Goal: Download file/media

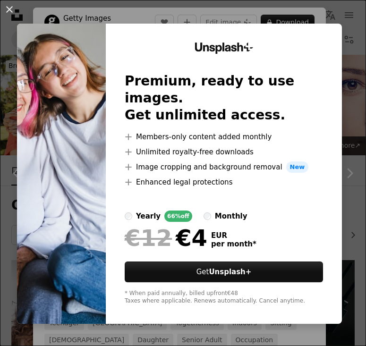
click at [220, 11] on div "An X shape Unsplash+ Premium, ready to use images. Get unlimited access. A plus…" at bounding box center [183, 173] width 366 height 346
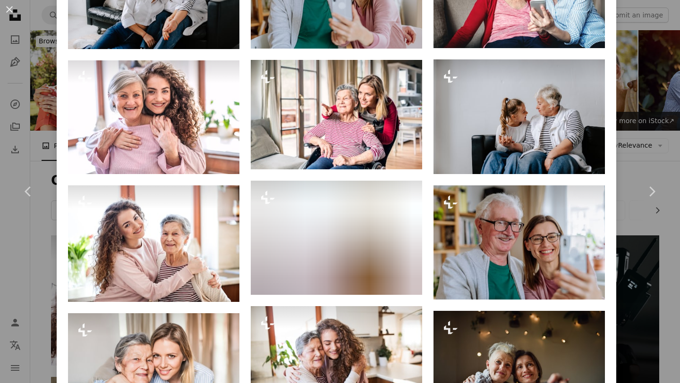
scroll to position [898, 0]
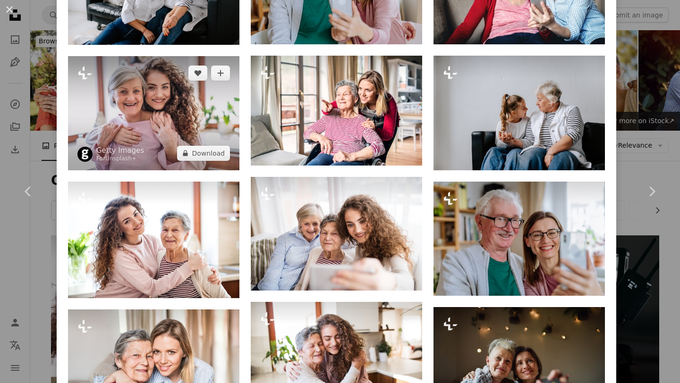
click at [195, 135] on img at bounding box center [153, 113] width 171 height 114
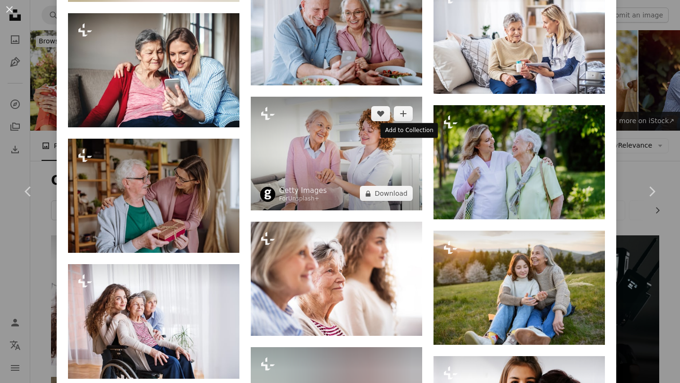
scroll to position [5283, 0]
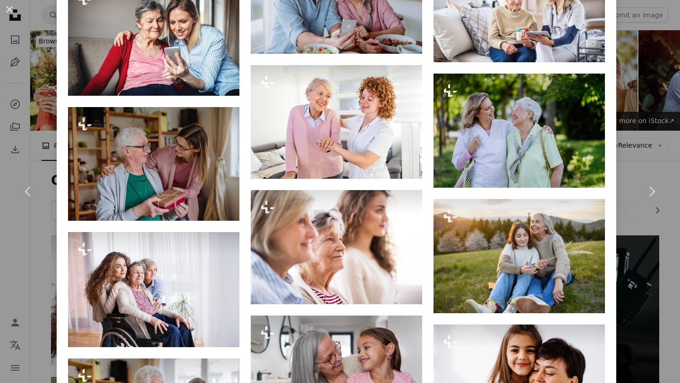
click at [365, 106] on div "An X shape Chevron left Chevron right Getty Images For Unsplash+ A heart A plus…" at bounding box center [340, 191] width 680 height 383
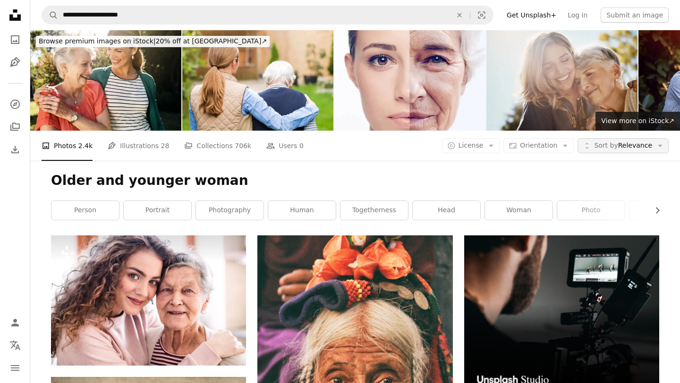
click at [365, 138] on button "Unfold Sort by Relevance Arrow down" at bounding box center [622, 145] width 91 height 15
click at [365, 138] on button "A copyright icon © License Arrow down" at bounding box center [471, 145] width 58 height 15
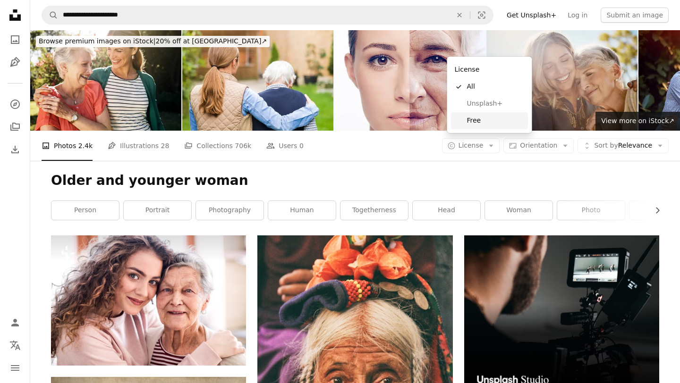
click at [365, 123] on span "Free" at bounding box center [496, 120] width 58 height 9
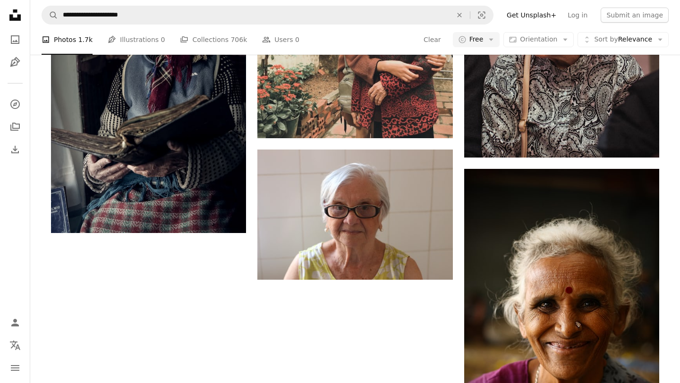
scroll to position [1813, 0]
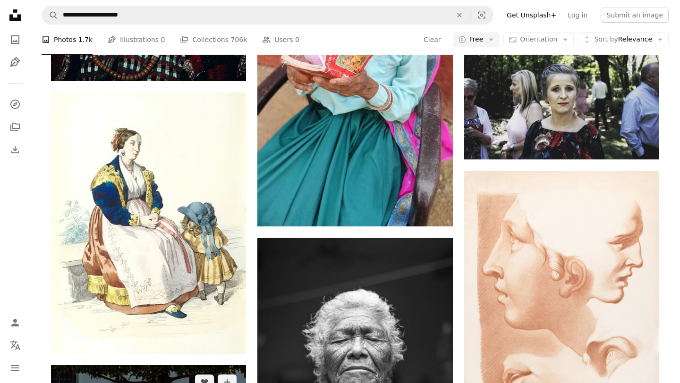
scroll to position [4215, 0]
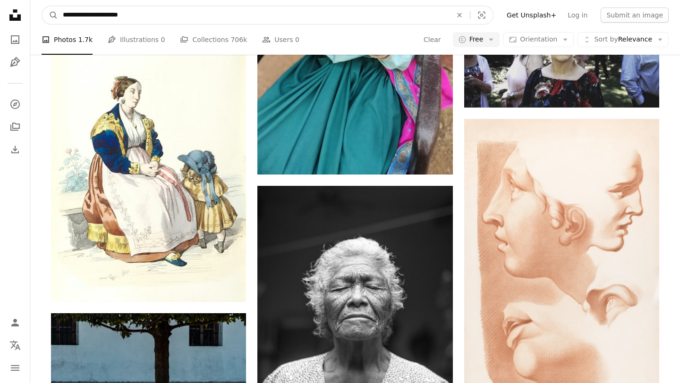
click at [131, 17] on input "**********" at bounding box center [253, 15] width 391 height 18
type input "**********"
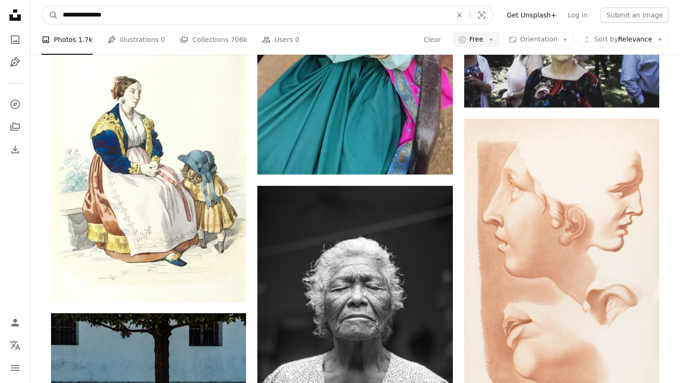
click button "A magnifying glass" at bounding box center [50, 15] width 16 height 18
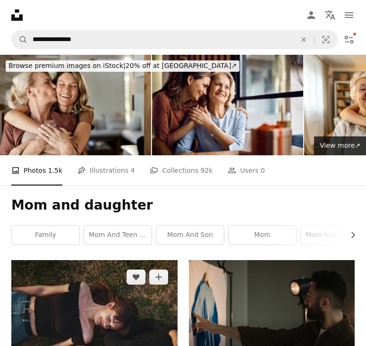
click at [93, 260] on img at bounding box center [94, 322] width 166 height 125
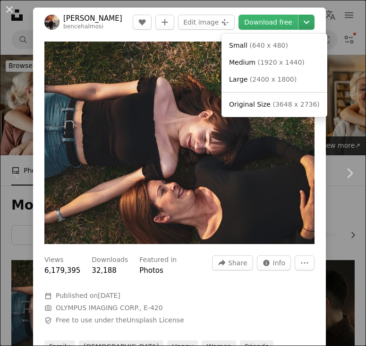
click at [313, 19] on icon "Chevron down" at bounding box center [306, 22] width 15 height 11
click at [311, 20] on icon "Chevron down" at bounding box center [306, 22] width 15 height 11
click at [280, 87] on link "Large ( 2400 x 1800 )" at bounding box center [274, 79] width 98 height 17
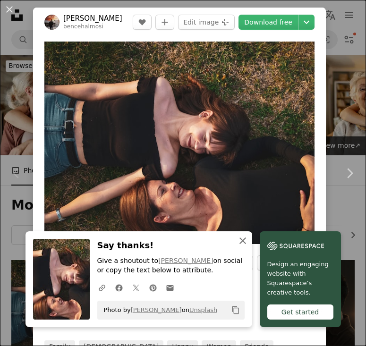
click at [248, 240] on icon "An X shape" at bounding box center [242, 240] width 11 height 11
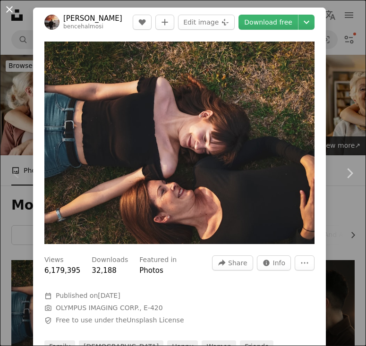
click at [15, 10] on button "An X shape" at bounding box center [9, 9] width 11 height 11
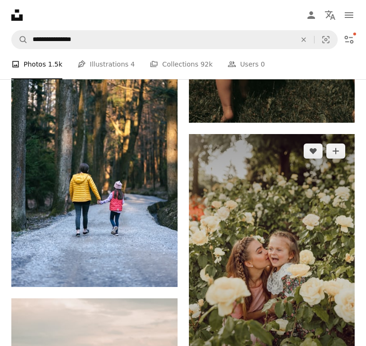
scroll to position [864, 0]
